Goal: Find specific page/section: Find specific page/section

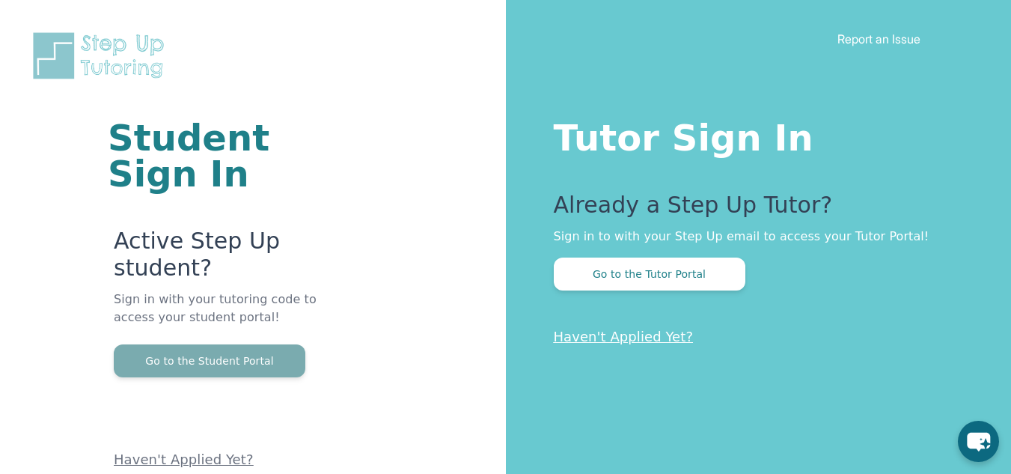
click at [253, 365] on button "Go to the Student Portal" at bounding box center [210, 360] width 192 height 33
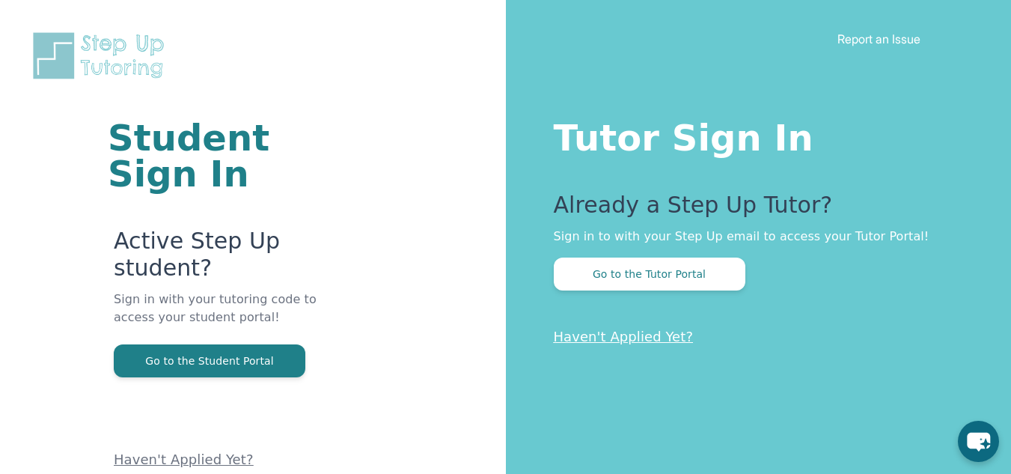
click at [278, 344] on p "Sign in with your tutoring code to access your student portal!" at bounding box center [220, 317] width 213 height 54
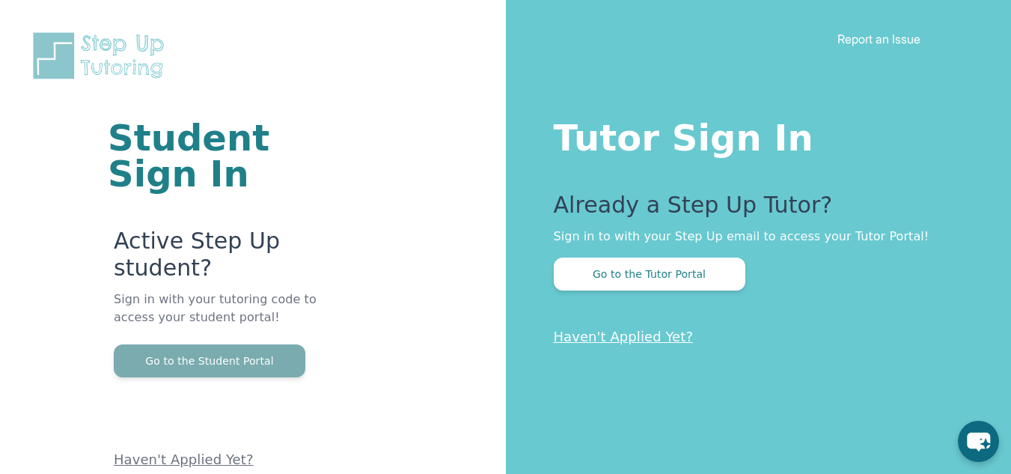
click at [288, 363] on button "Go to the Student Portal" at bounding box center [210, 360] width 192 height 33
click at [250, 368] on button "Go to the Student Portal" at bounding box center [210, 360] width 192 height 33
